Goal: Transaction & Acquisition: Purchase product/service

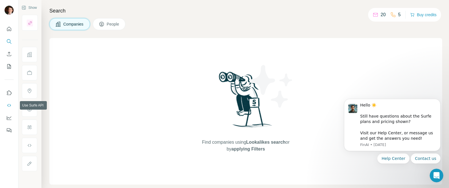
click at [11, 106] on icon "Use Surfe API" at bounding box center [9, 105] width 6 height 6
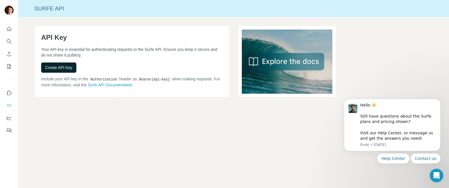
click at [66, 64] on button "Create API Key" at bounding box center [58, 67] width 35 height 10
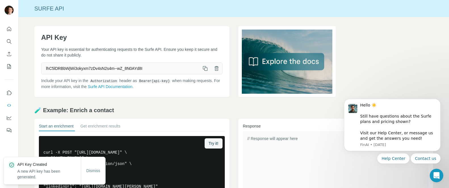
click at [87, 66] on span "lhC5lDRBbWjWi3okyxm7zDv4sN2s4m--wZ_8N0AYd8I" at bounding box center [120, 68] width 158 height 10
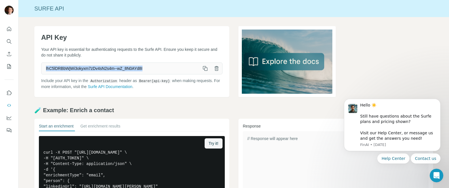
click at [87, 66] on span "lhC5lDRBbWjWi3okyxm7zDv4sN2s4m--wZ_8N0AYd8I" at bounding box center [120, 68] width 158 height 10
copy div "lhC5lDRBbWjWi3okyxm7zDv4sN2s4m--wZ_8N0AYd8I"
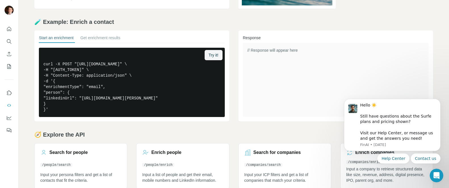
scroll to position [89, 0]
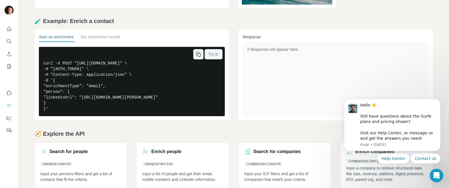
click at [211, 56] on span "Try it!" at bounding box center [214, 54] width 10 height 6
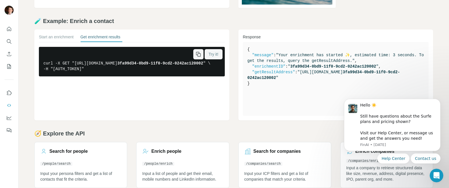
click at [211, 56] on span "Try it!" at bounding box center [214, 54] width 10 height 6
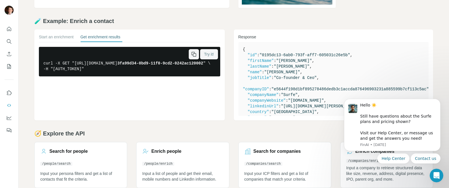
scroll to position [98, 0]
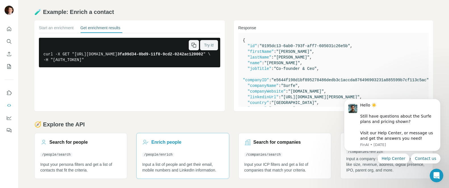
click at [190, 156] on link "Enrich people /people/enrich Input a list of people and get their email, mobile…" at bounding box center [182, 156] width 93 height 46
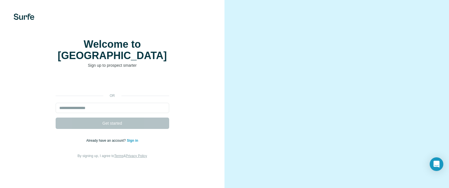
click at [130, 142] on link "Sign in" at bounding box center [132, 140] width 11 height 4
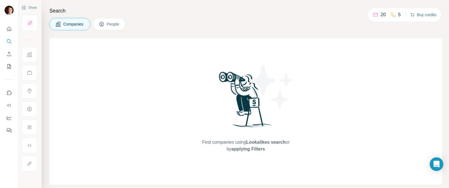
click at [427, 13] on button "Buy credits" at bounding box center [423, 15] width 26 height 8
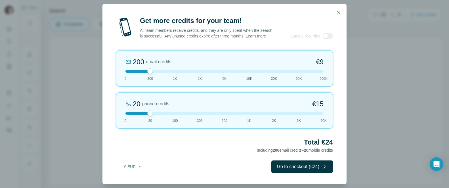
click at [322, 72] on div at bounding box center [224, 71] width 198 height 3
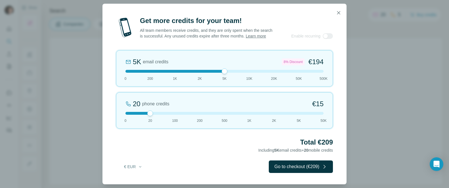
drag, startPoint x: 322, startPoint y: 72, endPoint x: 224, endPoint y: 79, distance: 97.3
click at [224, 79] on div "5K email credits 8% Discount €194 0 200 1K 2K 5K 10K 20K 50K 500K" at bounding box center [224, 68] width 217 height 36
drag, startPoint x: 149, startPoint y: 115, endPoint x: 125, endPoint y: 115, distance: 23.3
click at [125, 115] on div at bounding box center [126, 113] width 6 height 6
click at [196, 70] on div at bounding box center [224, 71] width 198 height 3
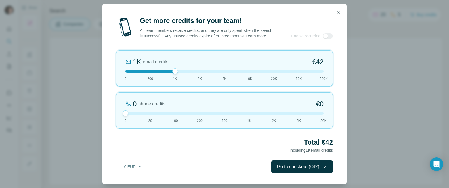
drag, startPoint x: 201, startPoint y: 71, endPoint x: 170, endPoint y: 72, distance: 31.2
click at [170, 72] on div at bounding box center [224, 71] width 198 height 3
click at [337, 13] on icon "button" at bounding box center [339, 13] width 6 height 6
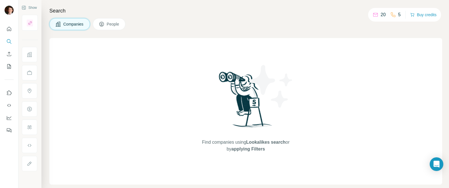
click at [111, 20] on button "People" at bounding box center [109, 24] width 33 height 12
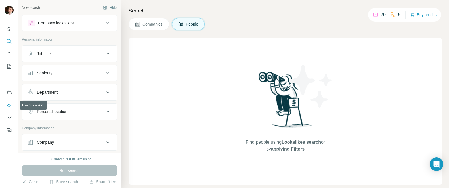
click at [12, 107] on icon "Use Surfe API" at bounding box center [9, 105] width 6 height 6
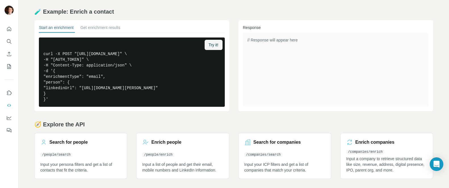
scroll to position [110, 0]
click at [185, 147] on link "Enrich people /people/enrich Input a list of people and get their email, mobile…" at bounding box center [182, 156] width 93 height 46
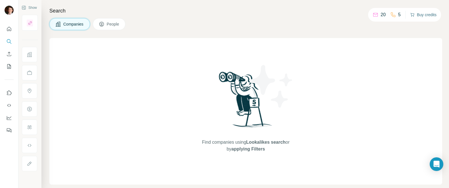
click at [427, 14] on button "Buy credits" at bounding box center [423, 15] width 26 height 8
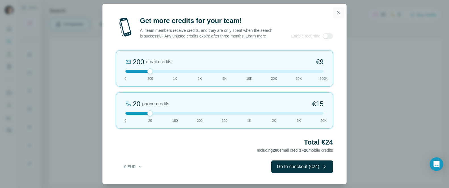
click at [338, 12] on icon "button" at bounding box center [339, 13] width 6 height 6
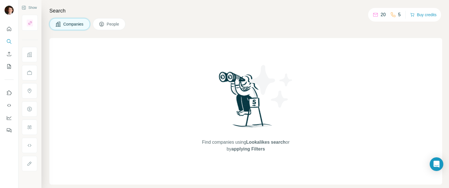
click at [114, 24] on span "People" at bounding box center [113, 24] width 13 height 6
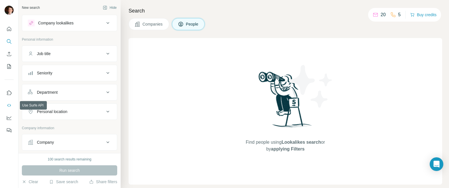
click at [11, 101] on button "Use Surfe API" at bounding box center [9, 105] width 9 height 10
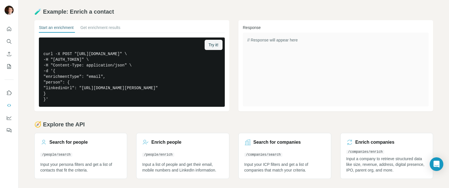
scroll to position [98, 0]
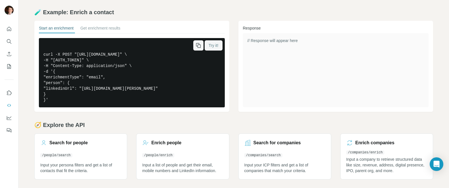
click at [216, 46] on span "Try it!" at bounding box center [214, 46] width 10 height 6
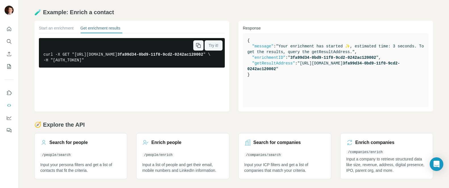
click at [216, 46] on span "Try it!" at bounding box center [214, 46] width 10 height 6
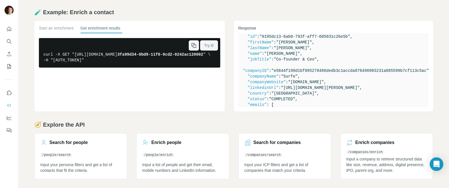
scroll to position [0, 0]
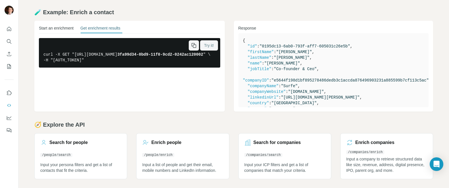
click at [53, 27] on button "Start an enrichment" at bounding box center [56, 29] width 35 height 8
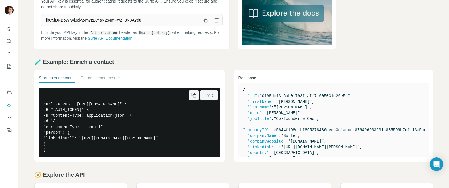
scroll to position [51, 0]
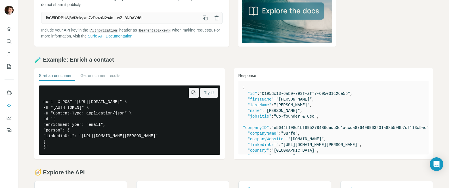
click at [197, 94] on icon "button" at bounding box center [194, 93] width 6 height 6
click at [115, 77] on button "Get enrichment results" at bounding box center [100, 77] width 40 height 8
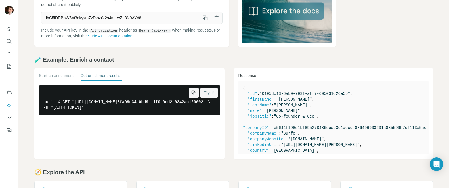
click at [196, 90] on icon "button" at bounding box center [194, 93] width 6 height 6
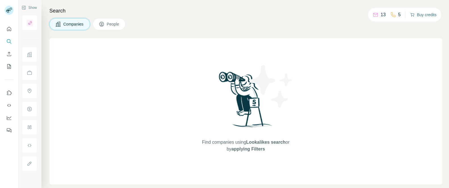
click at [426, 16] on button "Buy credits" at bounding box center [423, 15] width 26 height 8
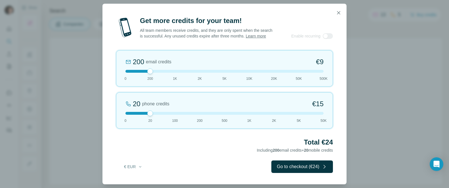
click at [174, 72] on div at bounding box center [224, 71] width 198 height 3
click at [199, 71] on div at bounding box center [224, 71] width 198 height 3
click at [224, 72] on div at bounding box center [224, 71] width 198 height 3
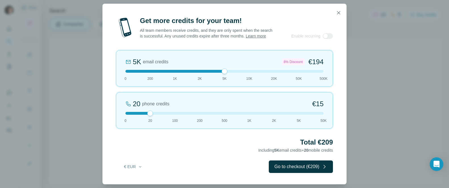
click at [198, 73] on div "5K email credits 8% Discount €194 0 200 1K 2K 5K 10K 20K 50K 500K" at bounding box center [224, 68] width 217 height 36
click at [128, 111] on div "20 phone credits €15 0 20 100 200 500 1K 2K 5K 50K" at bounding box center [224, 110] width 217 height 36
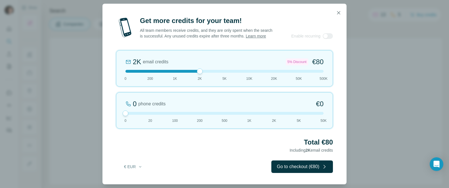
click at [211, 71] on div at bounding box center [224, 71] width 198 height 3
drag, startPoint x: 211, startPoint y: 71, endPoint x: 222, endPoint y: 73, distance: 11.2
click at [222, 73] on div "2K email credits 5% Discount €80 0 200 1K 2K 5K 10K 20K 50K 500K" at bounding box center [224, 68] width 217 height 36
click at [200, 74] on div "5K email credits 8% Discount €194 0 200 1K 2K 5K 10K 20K 50K 500K" at bounding box center [224, 68] width 217 height 36
click at [225, 72] on div at bounding box center [224, 71] width 198 height 3
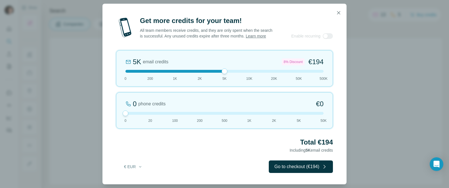
click at [199, 70] on div at bounding box center [224, 71] width 198 height 3
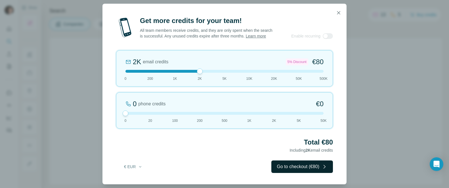
click at [287, 169] on button "Go to checkout (€80)" at bounding box center [302, 166] width 62 height 12
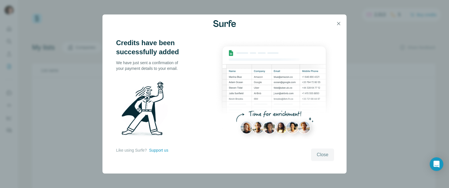
click at [326, 157] on span "Close" at bounding box center [323, 154] width 12 height 7
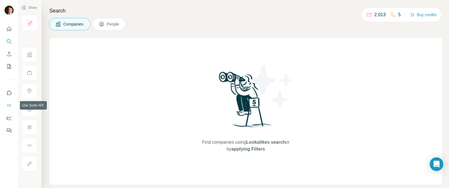
click at [12, 106] on button "Use Surfe API" at bounding box center [9, 105] width 9 height 10
